Goal: Task Accomplishment & Management: Manage account settings

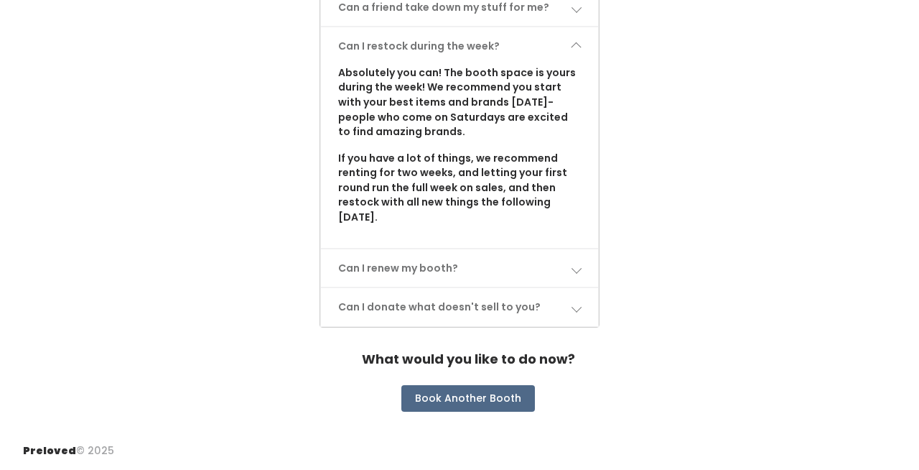
scroll to position [1588, 0]
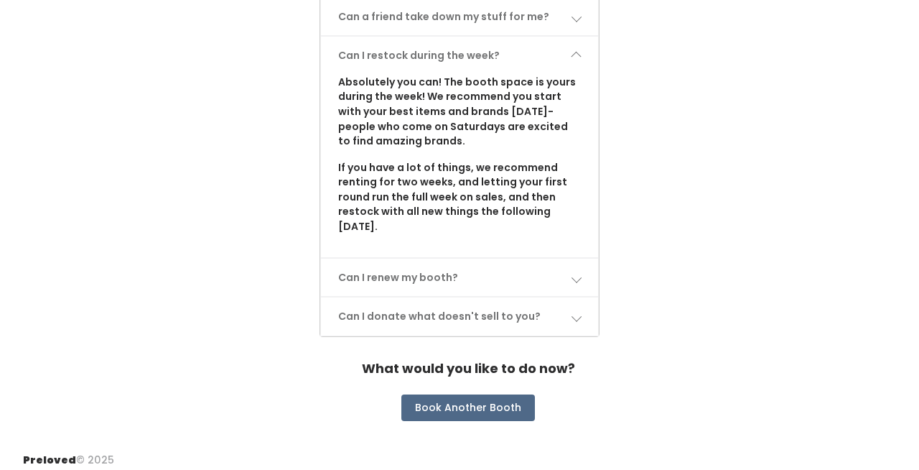
click at [435, 281] on link "Can I renew my booth?" at bounding box center [459, 278] width 277 height 38
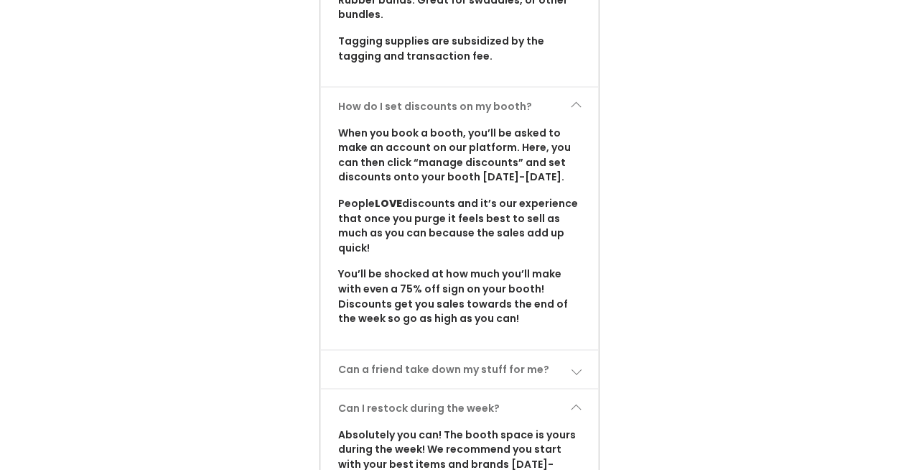
scroll to position [1294, 0]
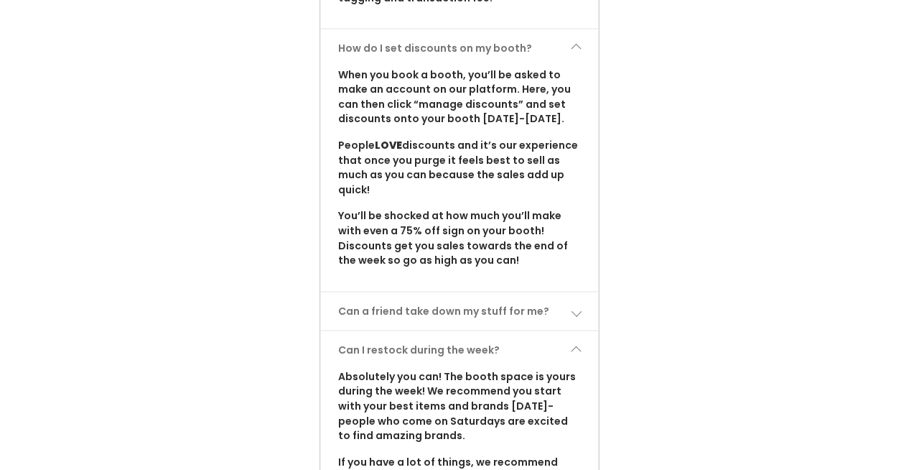
click at [571, 46] on span at bounding box center [576, 48] width 10 height 10
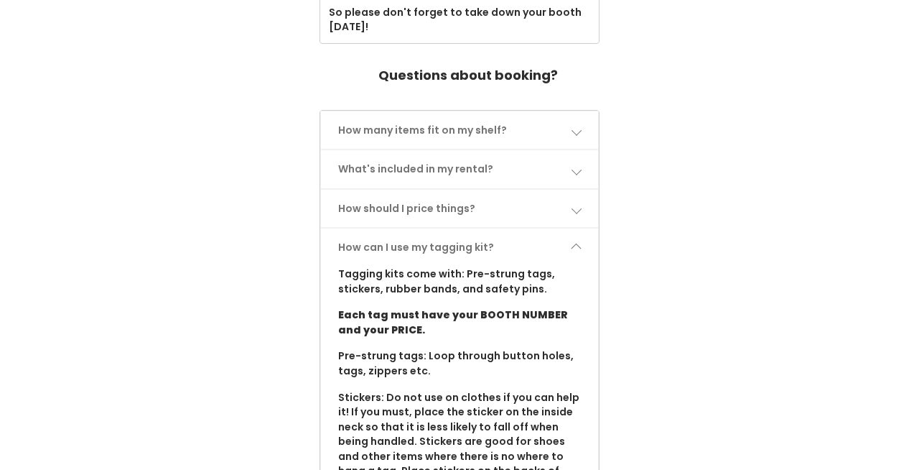
scroll to position [652, 0]
click at [473, 257] on link "How can I use my tagging kit?" at bounding box center [459, 248] width 277 height 38
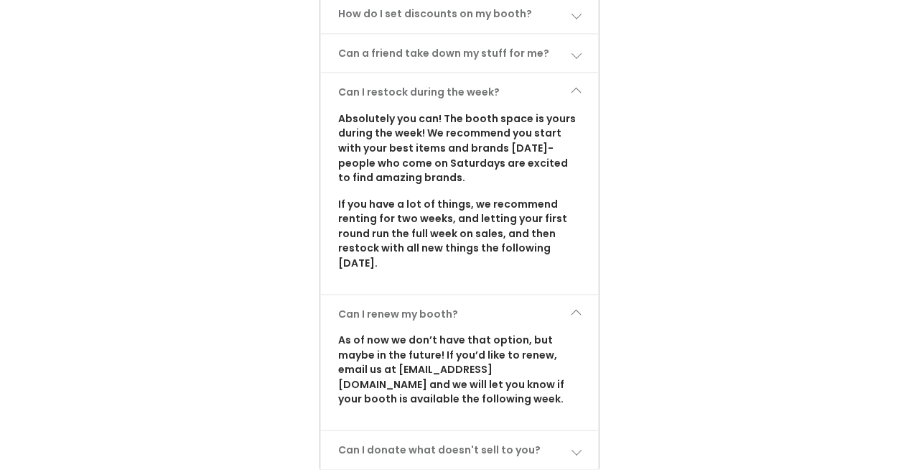
scroll to position [924, 0]
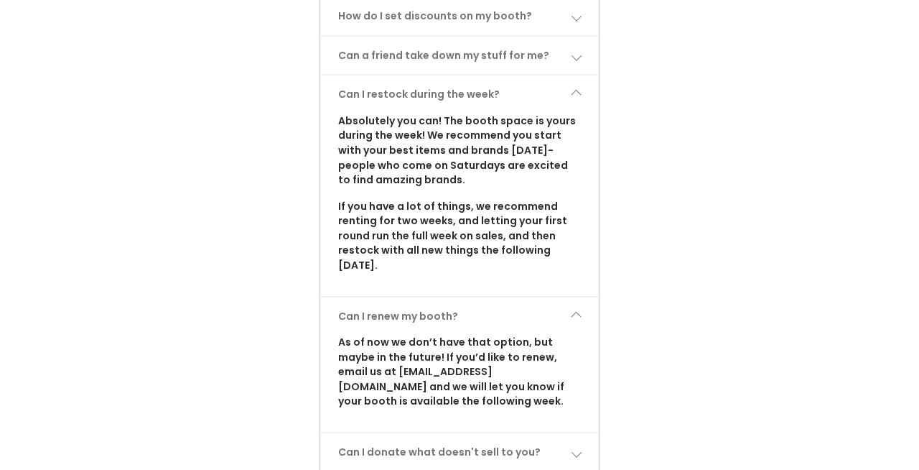
click at [521, 99] on link "Can I restock during the week?" at bounding box center [459, 94] width 277 height 38
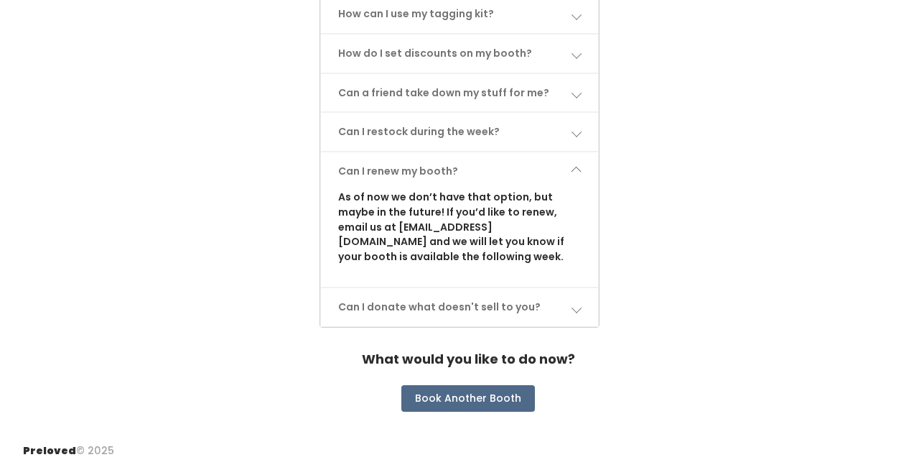
scroll to position [886, 0]
click at [565, 169] on link "Can I renew my booth?" at bounding box center [459, 171] width 277 height 38
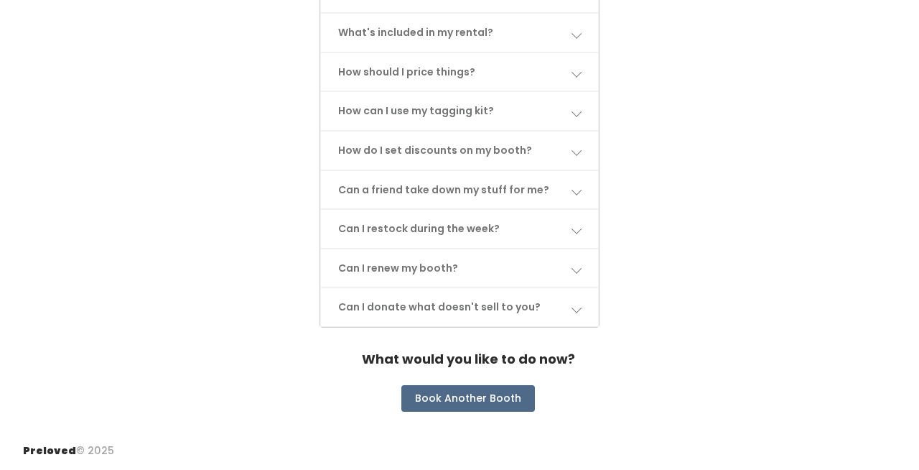
scroll to position [789, 0]
click at [559, 315] on link "Can I donate what doesn't sell to you?" at bounding box center [459, 307] width 277 height 38
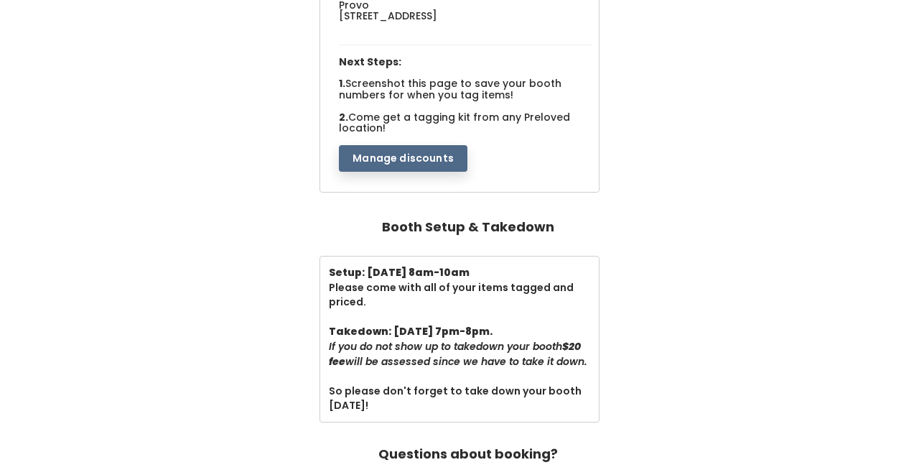
scroll to position [0, 0]
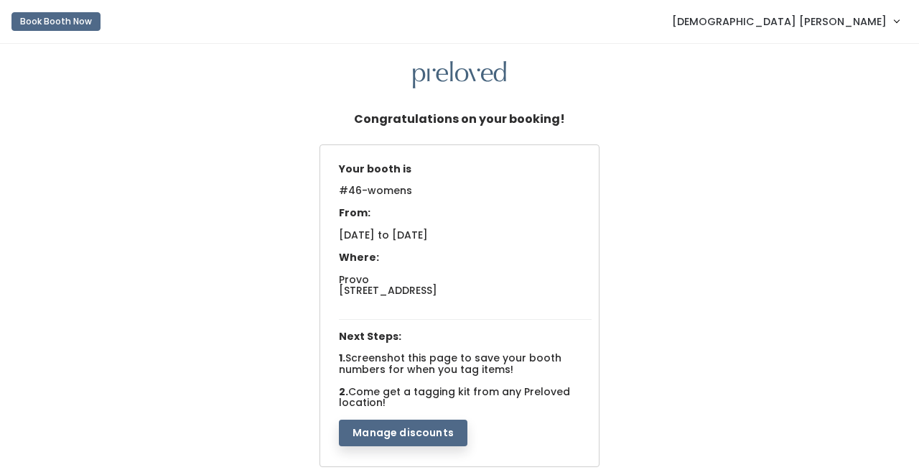
click at [414, 436] on button "Manage discounts" at bounding box center [403, 432] width 129 height 27
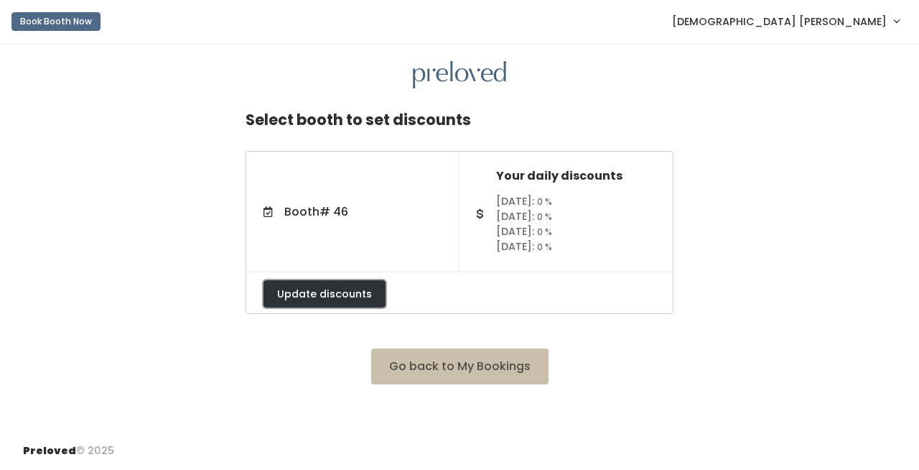
click at [371, 294] on button "Update discounts" at bounding box center [325, 293] width 122 height 27
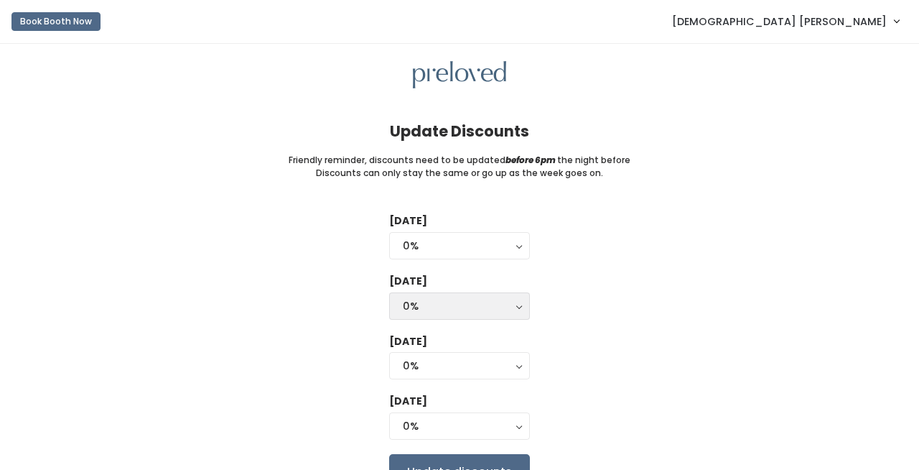
scroll to position [77, 0]
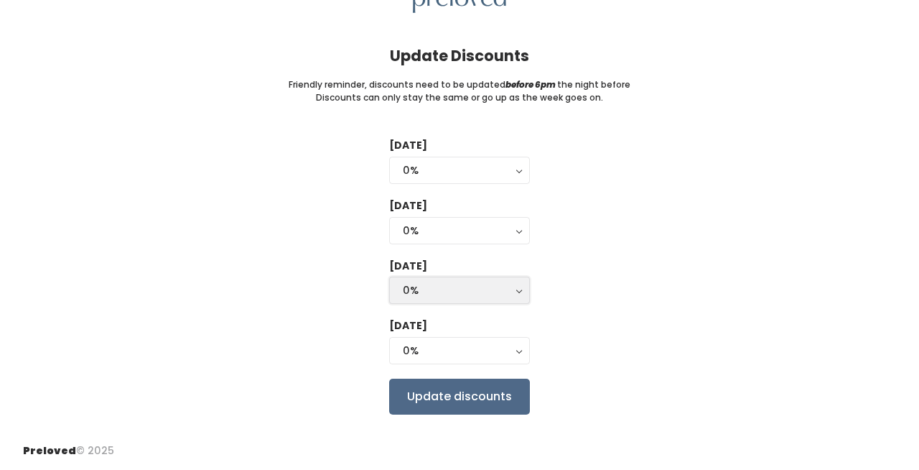
click at [451, 295] on div "0%" at bounding box center [459, 290] width 113 height 16
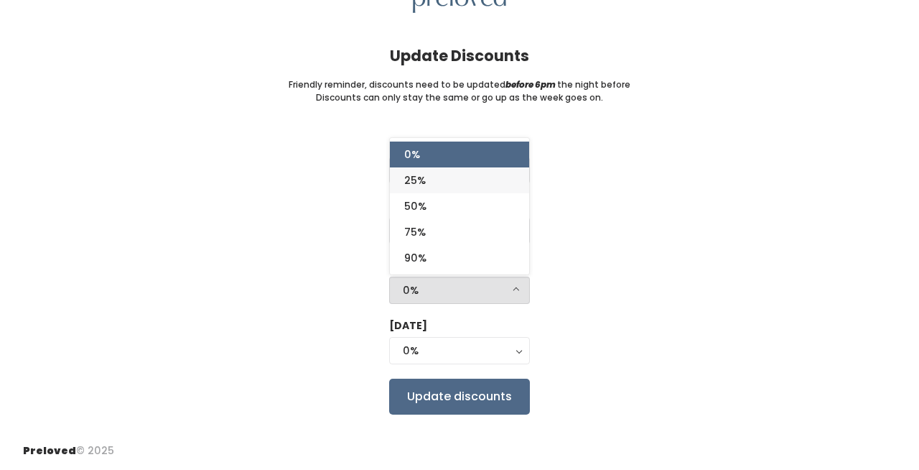
click at [447, 187] on link "25%" at bounding box center [459, 180] width 139 height 26
select select "25%"
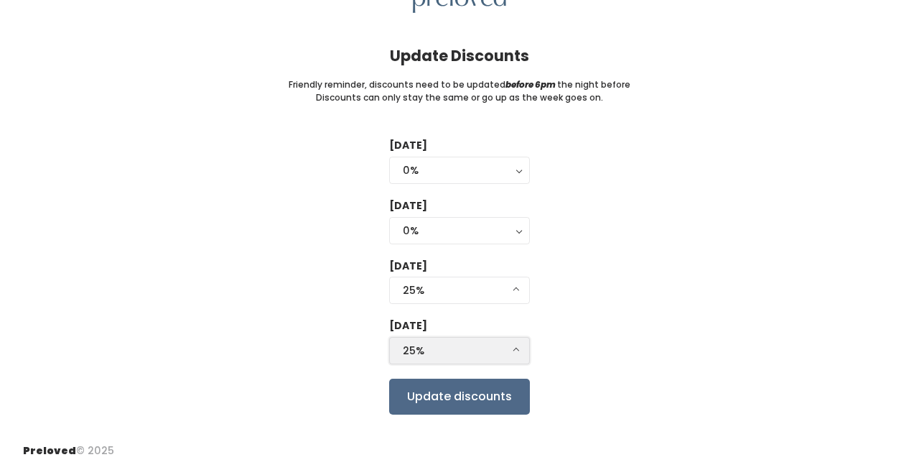
click at [435, 344] on div "25%" at bounding box center [459, 351] width 113 height 16
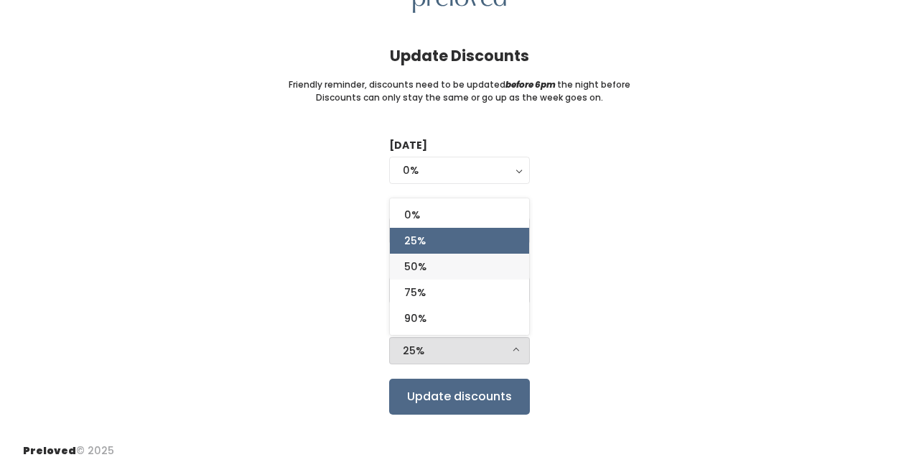
click at [429, 269] on link "50%" at bounding box center [459, 267] width 139 height 26
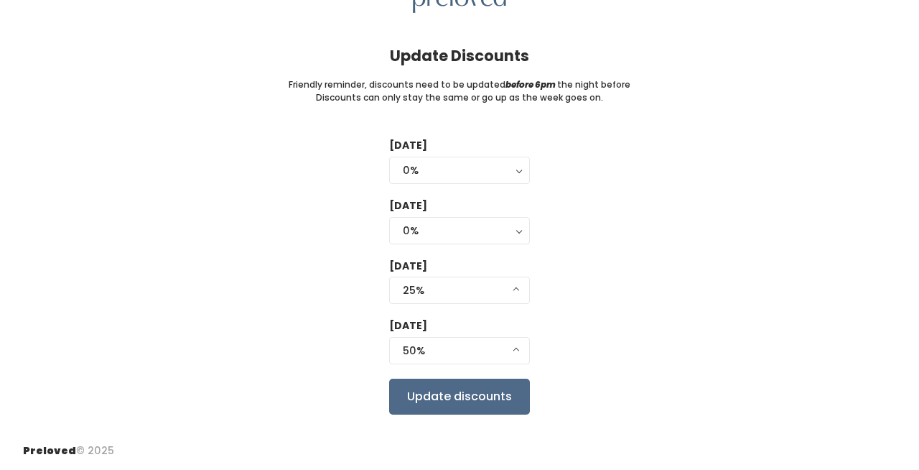
click at [587, 333] on div "Tuesday 0% 25% 50% 75% 90% 0% Wednesday 0% 25% 50% 75% 90% 0% Thursday 0% 25% 5…" at bounding box center [459, 276] width 873 height 276
click at [473, 290] on div "25%" at bounding box center [459, 290] width 113 height 16
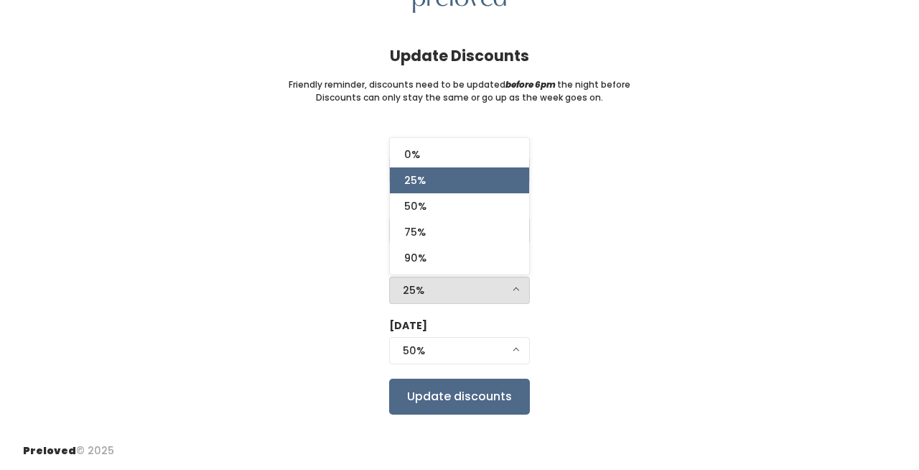
click at [473, 290] on div "25%" at bounding box center [459, 290] width 113 height 16
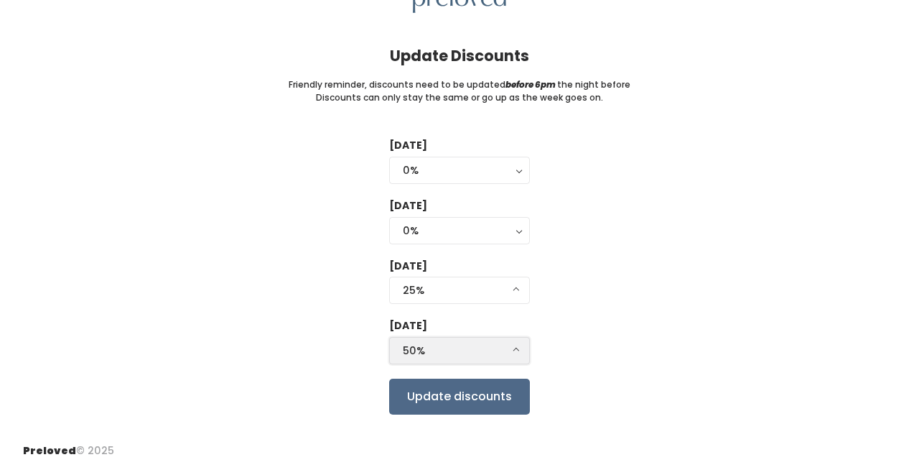
click at [506, 351] on div "50%" at bounding box center [459, 351] width 113 height 16
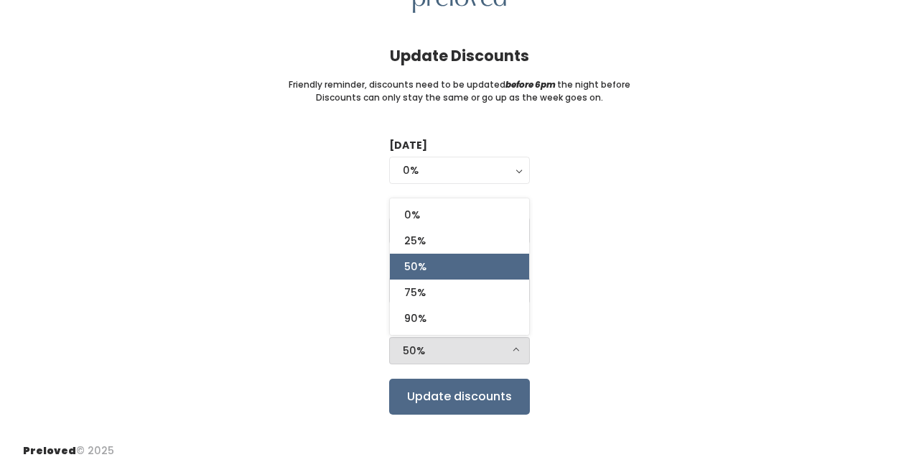
click at [575, 277] on div "Tuesday 0% 25% 50% 75% 90% 0% Wednesday 0% 25% 50% 75% 90% 0% Thursday 0% 25% 5…" at bounding box center [459, 276] width 873 height 276
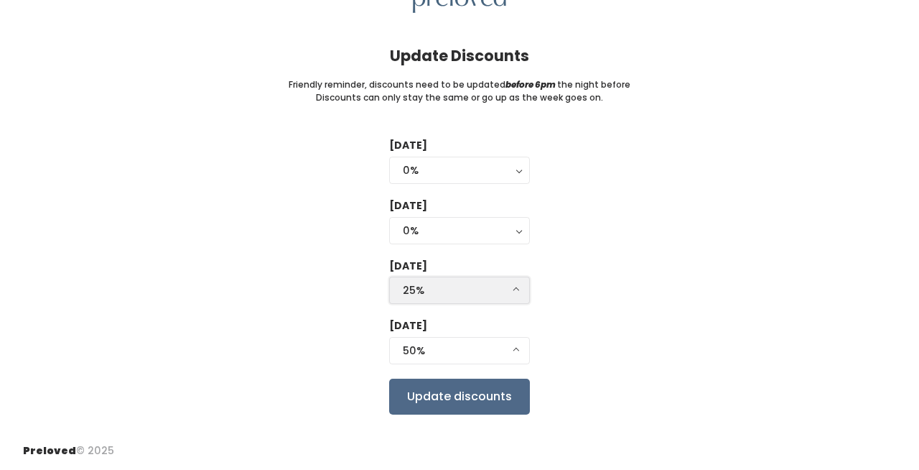
click at [454, 287] on div "25%" at bounding box center [459, 290] width 113 height 16
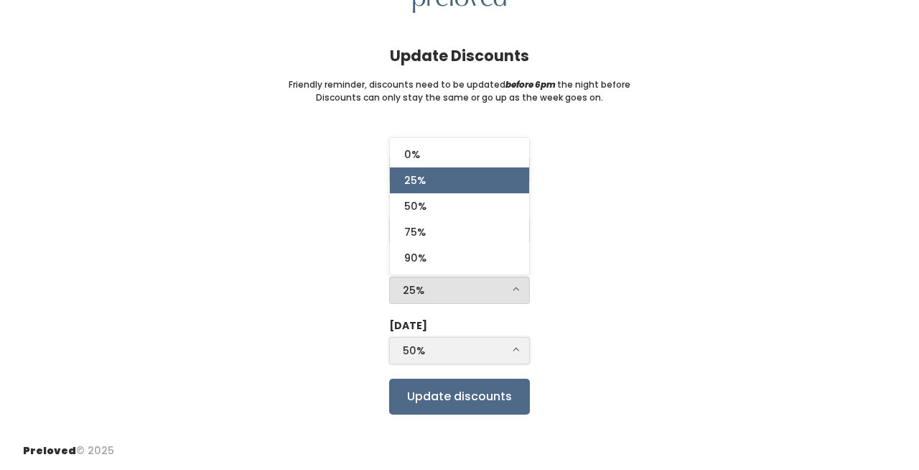
click at [433, 348] on div "50%" at bounding box center [459, 351] width 113 height 16
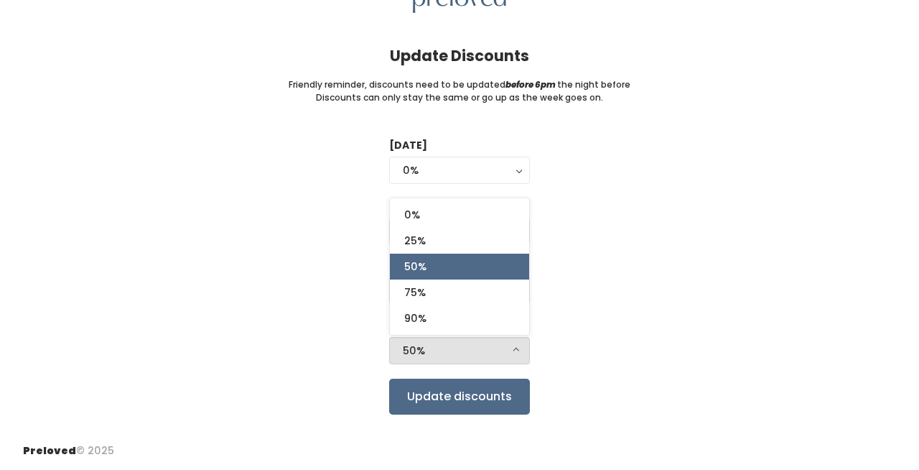
click at [433, 348] on div "50%" at bounding box center [459, 351] width 113 height 16
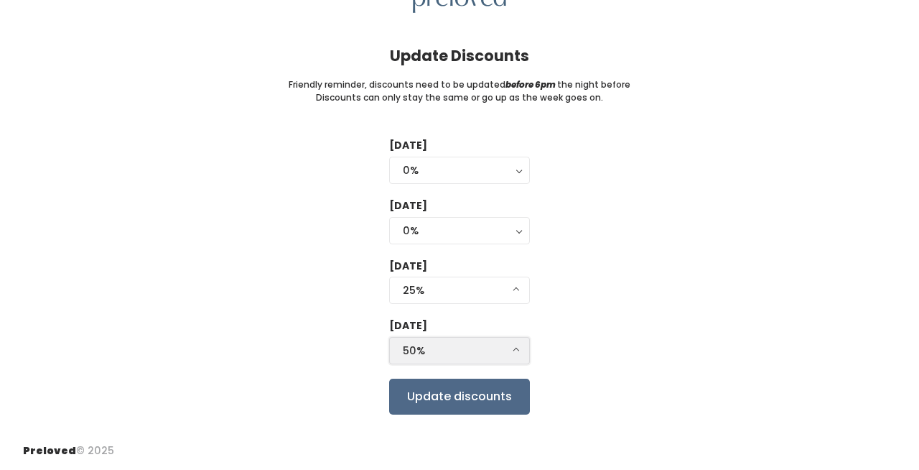
click at [433, 348] on div "50%" at bounding box center [459, 351] width 113 height 16
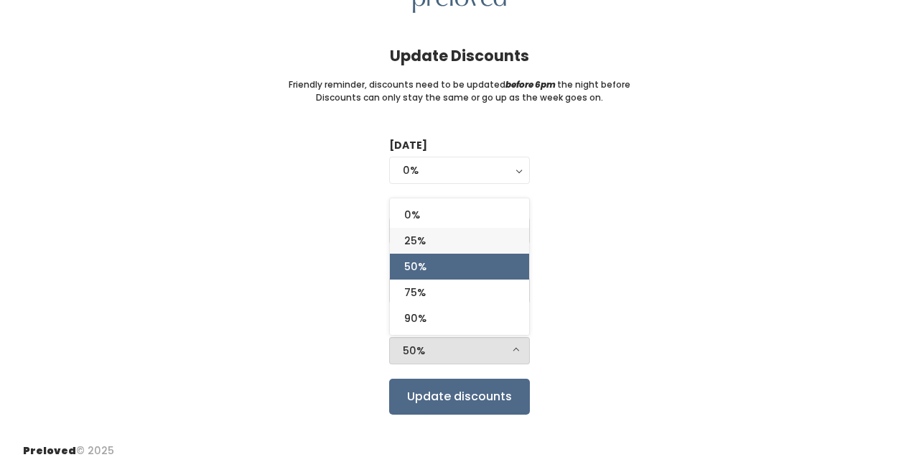
click at [423, 239] on span "25%" at bounding box center [415, 241] width 22 height 16
select select "25%"
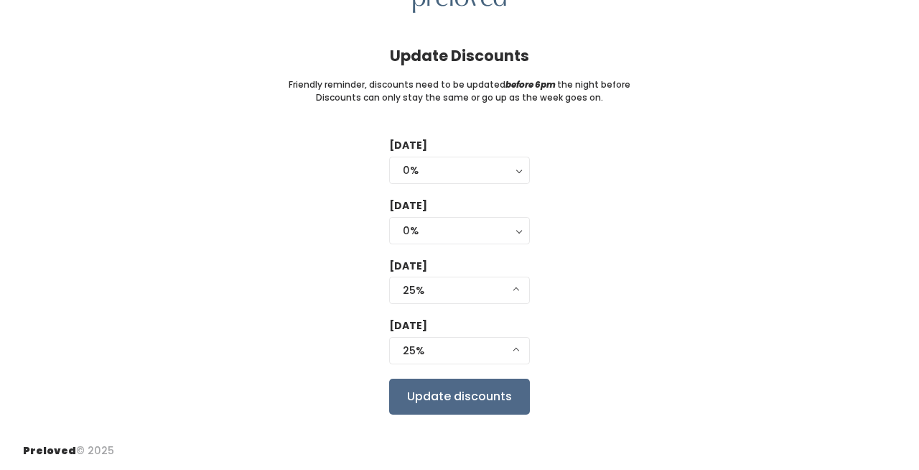
click at [636, 300] on div "Tuesday 0% 25% 50% 75% 90% 0% Wednesday 0% 25% 50% 75% 90% 0% Thursday 0% 25% 5…" at bounding box center [459, 276] width 873 height 276
click at [500, 384] on input "Update discounts" at bounding box center [459, 397] width 141 height 36
